Goal: Check status: Check status

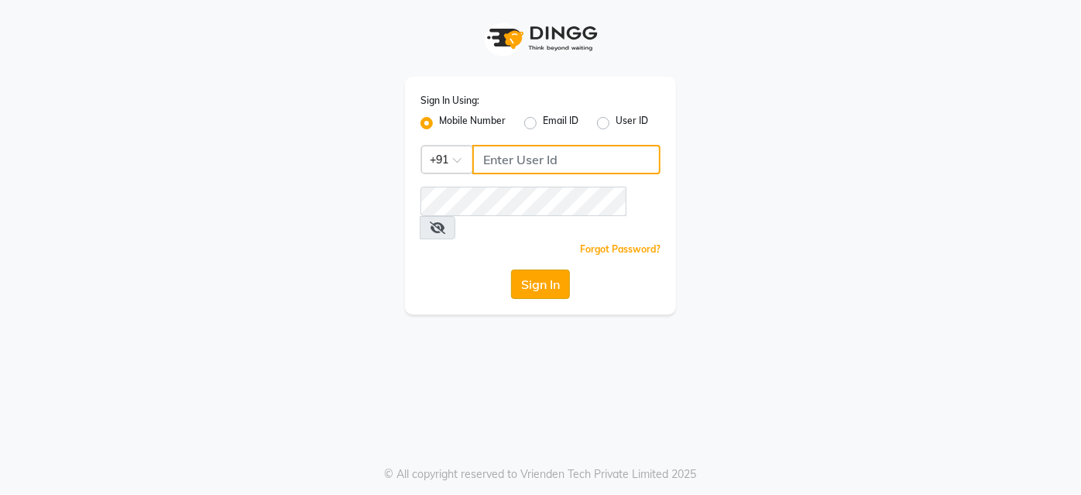
type input "9860439414"
click at [551, 270] on button "Sign In" at bounding box center [540, 284] width 59 height 29
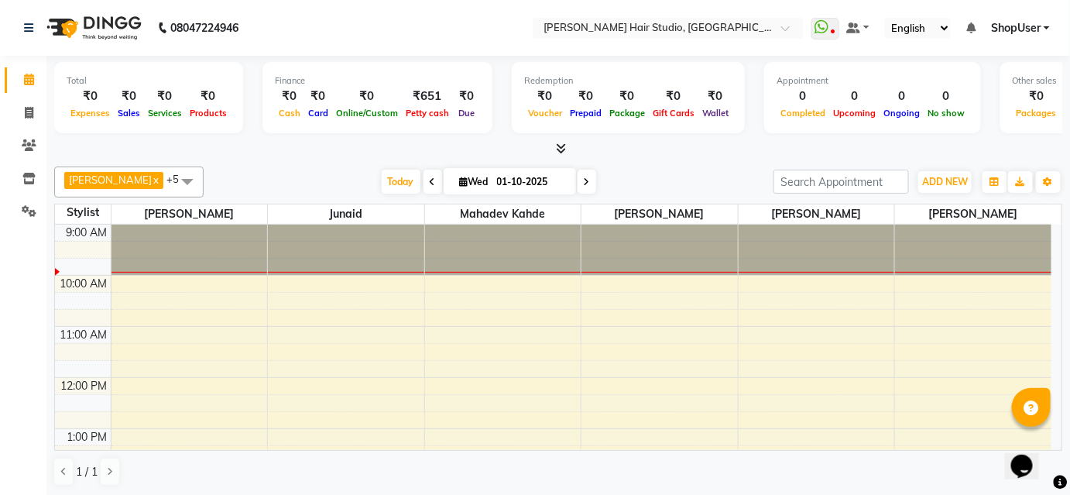
click at [424, 181] on span at bounding box center [433, 182] width 19 height 24
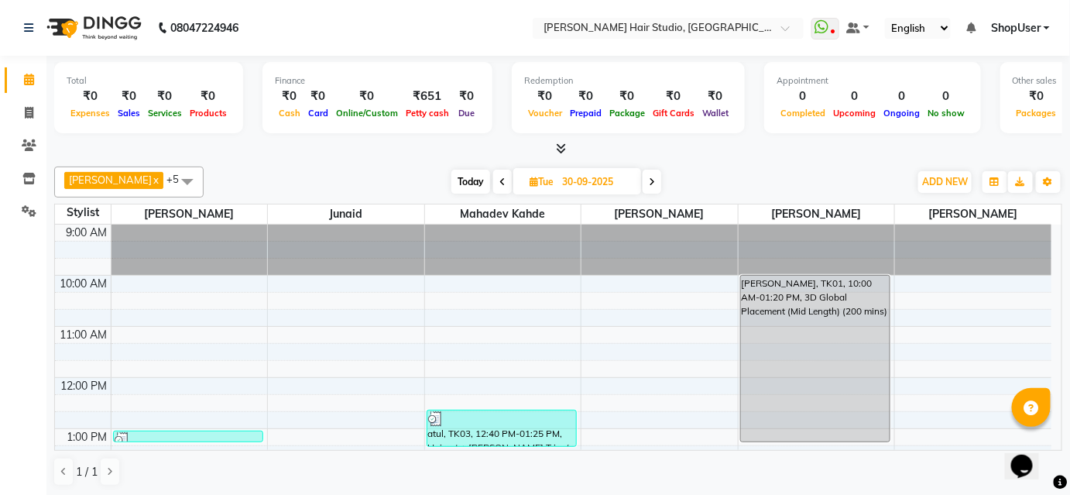
click at [649, 181] on icon at bounding box center [652, 181] width 6 height 9
type input "01-10-2025"
